Goal: Information Seeking & Learning: Understand process/instructions

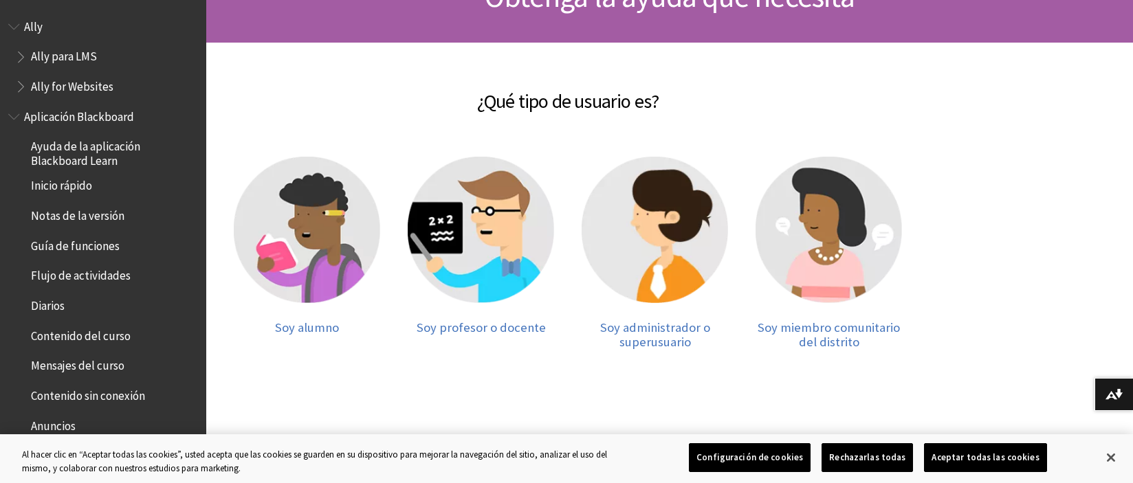
scroll to position [179, 0]
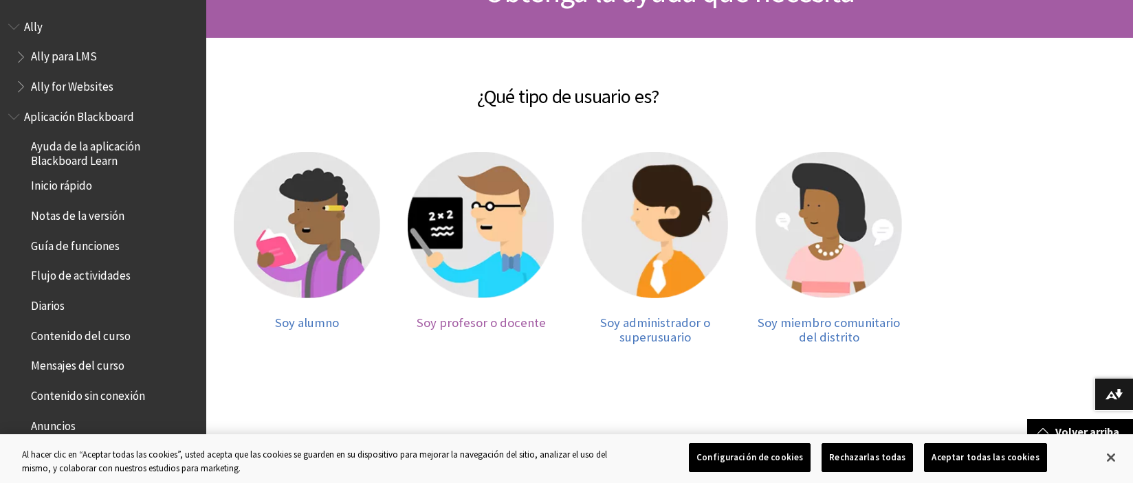
click at [542, 230] on img at bounding box center [481, 225] width 146 height 146
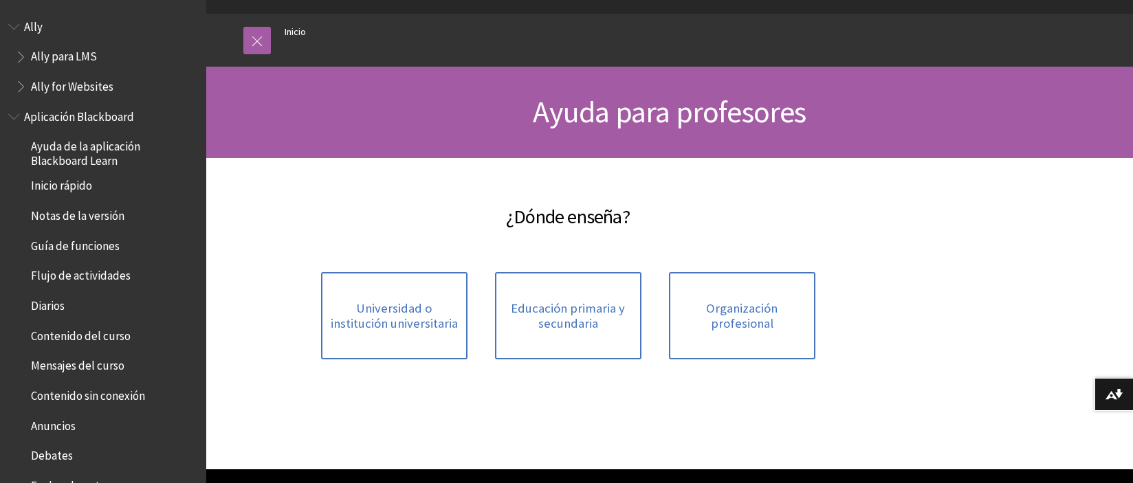
scroll to position [69, 0]
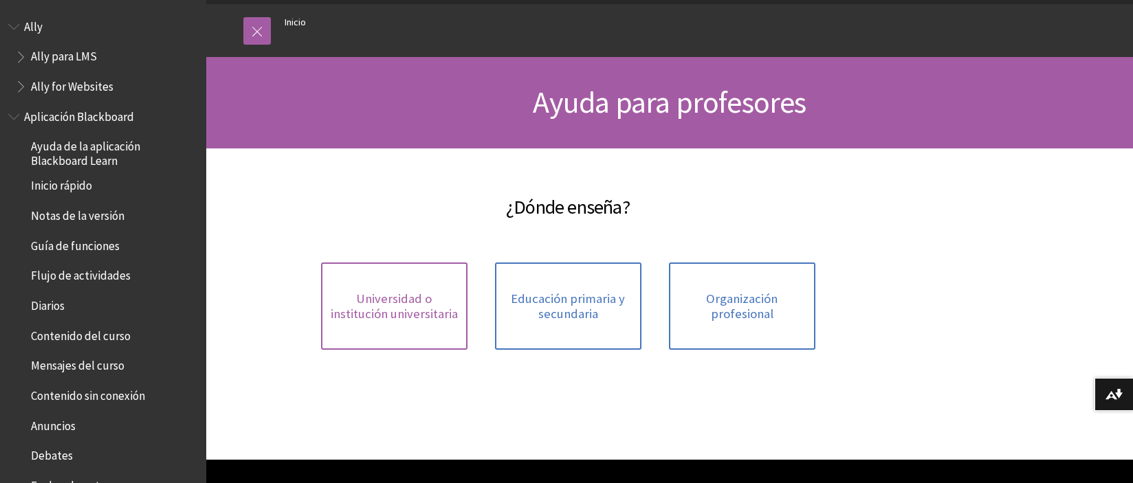
click at [416, 319] on span "Universidad o institución universitaria" at bounding box center [394, 306] width 130 height 30
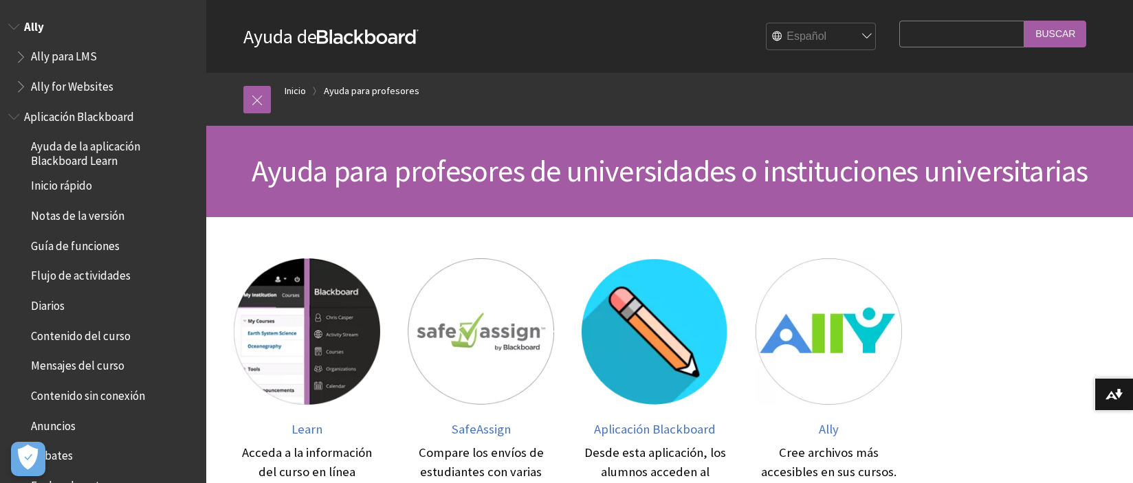
click at [15, 27] on span "Book outline for Anthology Ally Help" at bounding box center [15, 23] width 14 height 17
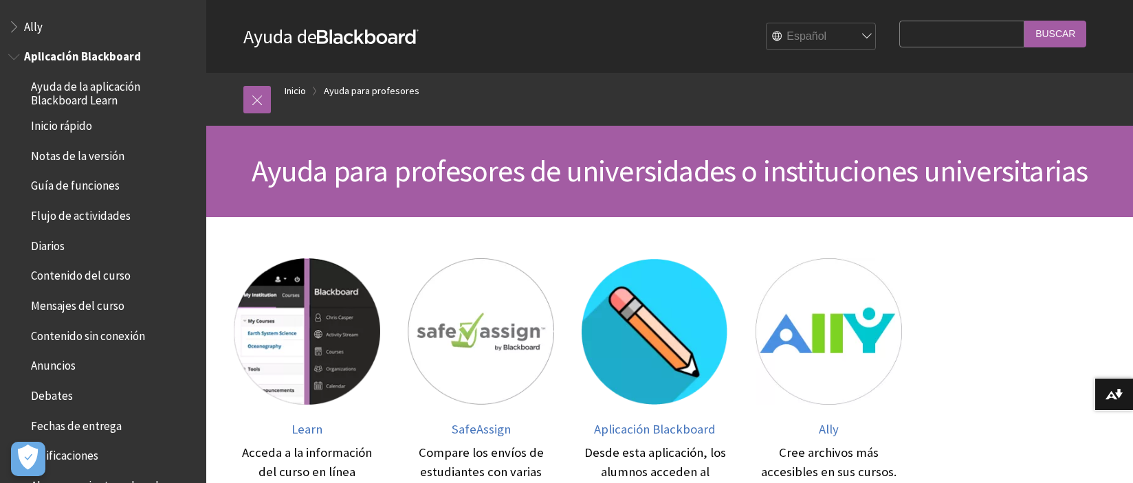
click at [17, 58] on span "Book outline for Blackboard App Help" at bounding box center [15, 53] width 14 height 17
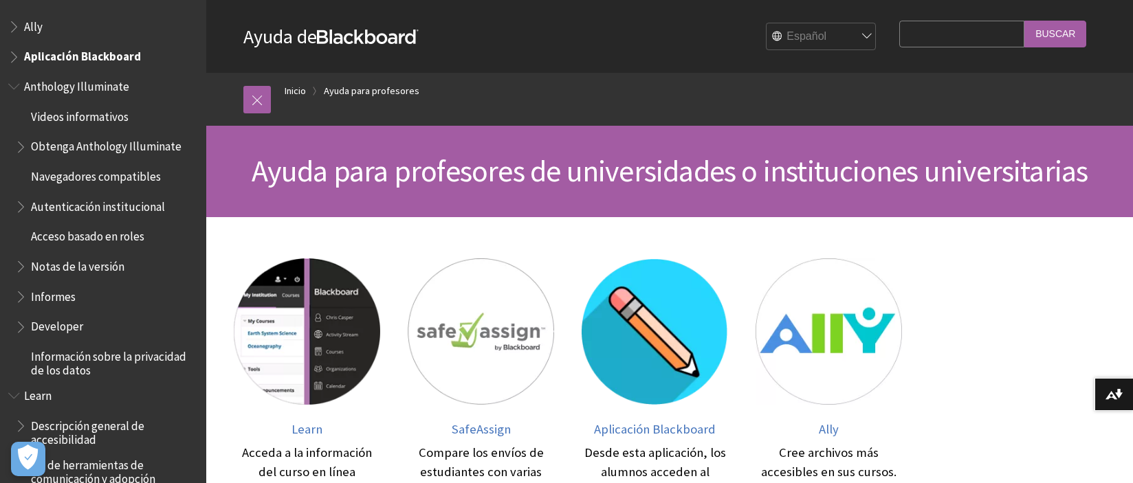
click at [18, 84] on span "Book outline for Anthology Illuminate" at bounding box center [15, 83] width 14 height 17
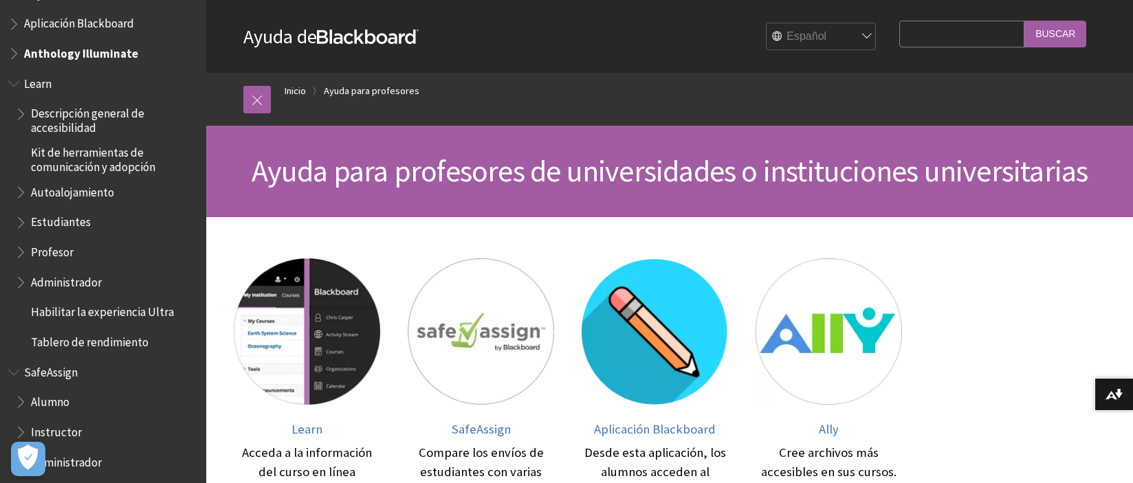
scroll to position [32, 0]
click at [22, 423] on span "Book outline for Blackboard SafeAssign" at bounding box center [22, 429] width 14 height 17
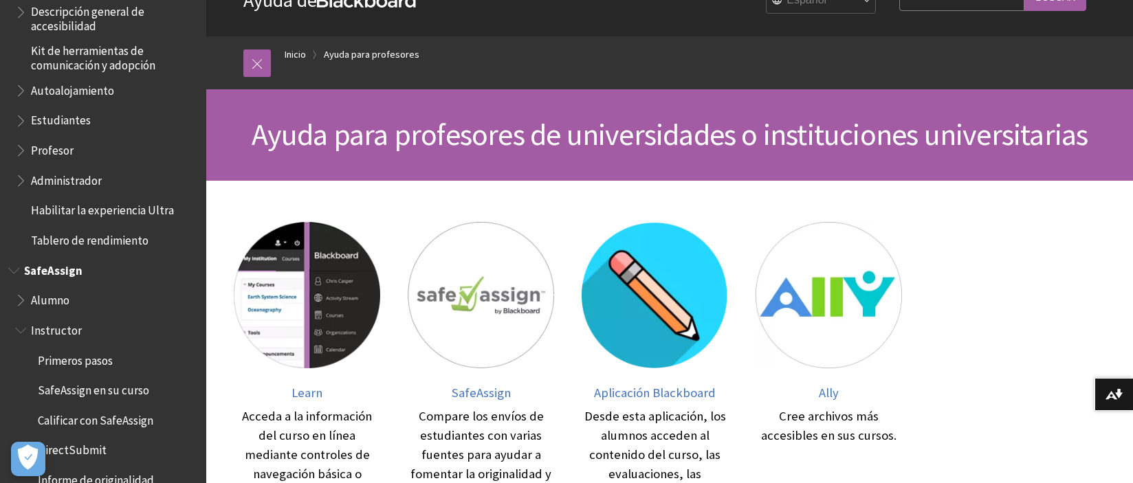
scroll to position [144, 0]
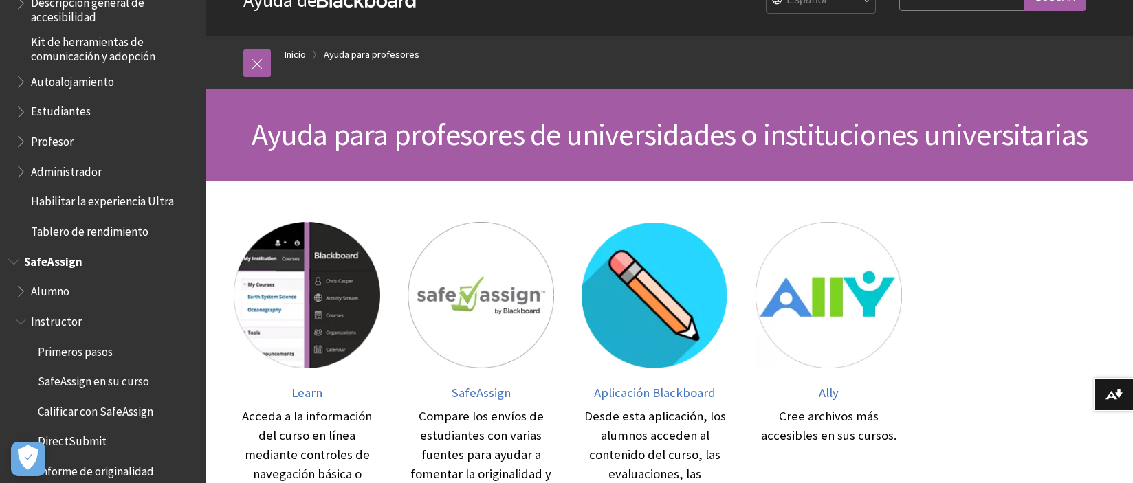
click at [76, 345] on span "Primeros pasos" at bounding box center [75, 349] width 75 height 19
